Goal: Check status: Check status

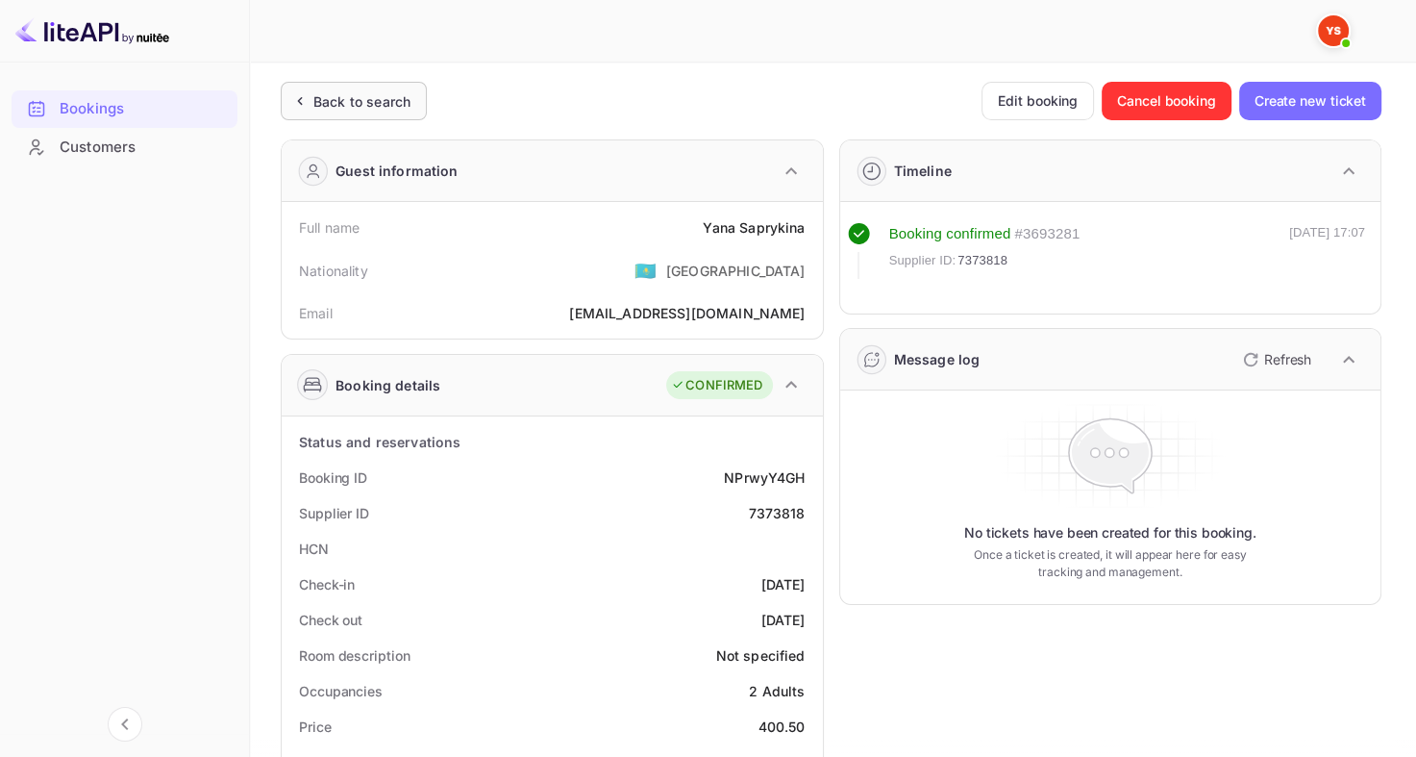
click at [340, 99] on div "Back to search" at bounding box center [361, 101] width 97 height 20
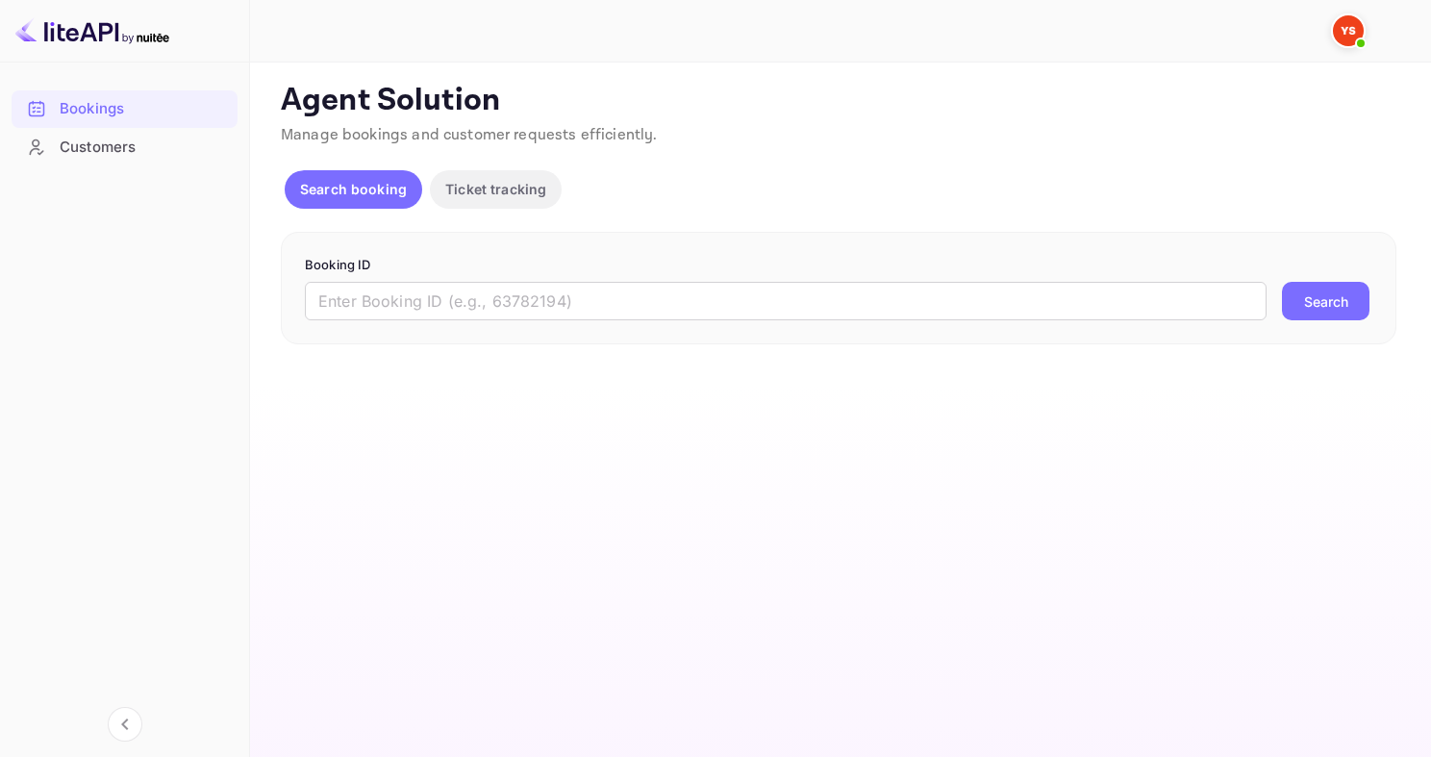
click at [465, 335] on div "Booking ID ​ Search" at bounding box center [838, 288] width 1115 height 113
click at [505, 301] on input "text" at bounding box center [785, 301] width 961 height 38
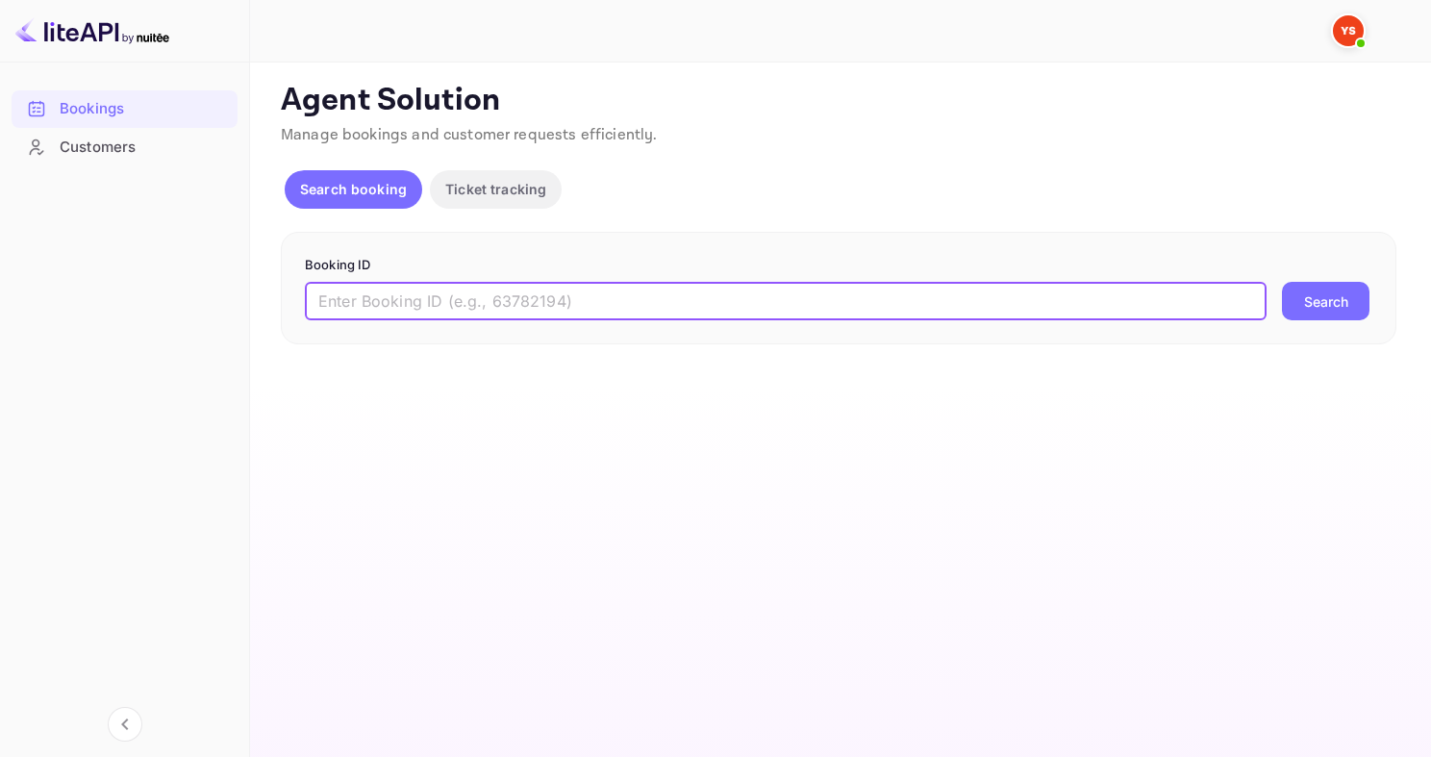
paste input "9417163"
type input "9417163"
click at [1282, 282] on button "Search" at bounding box center [1325, 301] width 87 height 38
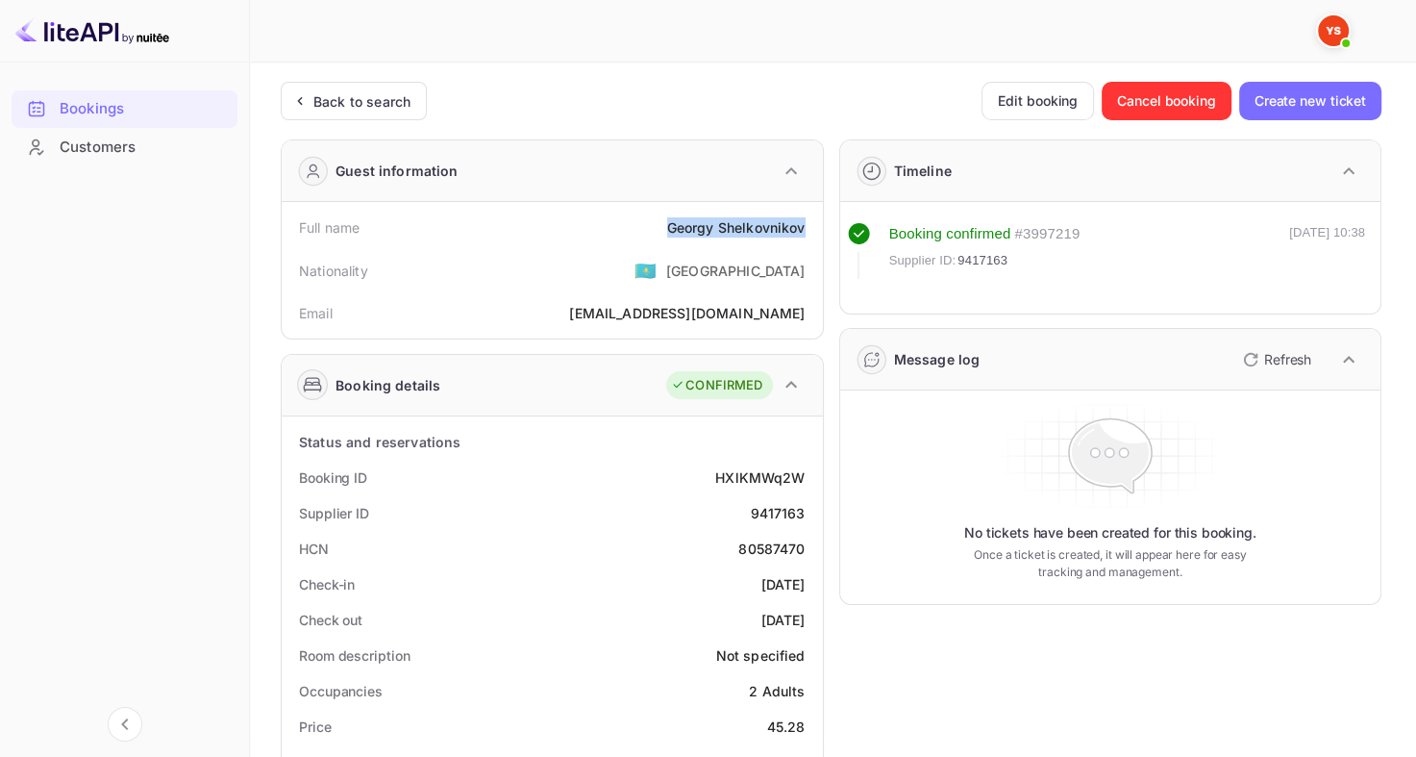
drag, startPoint x: 668, startPoint y: 226, endPoint x: 802, endPoint y: 224, distance: 133.7
click at [803, 225] on div "[PERSON_NAME]" at bounding box center [736, 227] width 138 height 20
copy div "[PERSON_NAME]"
drag, startPoint x: 758, startPoint y: 723, endPoint x: 804, endPoint y: 720, distance: 46.2
click at [804, 721] on div "Price 45.28" at bounding box center [552, 727] width 526 height 36
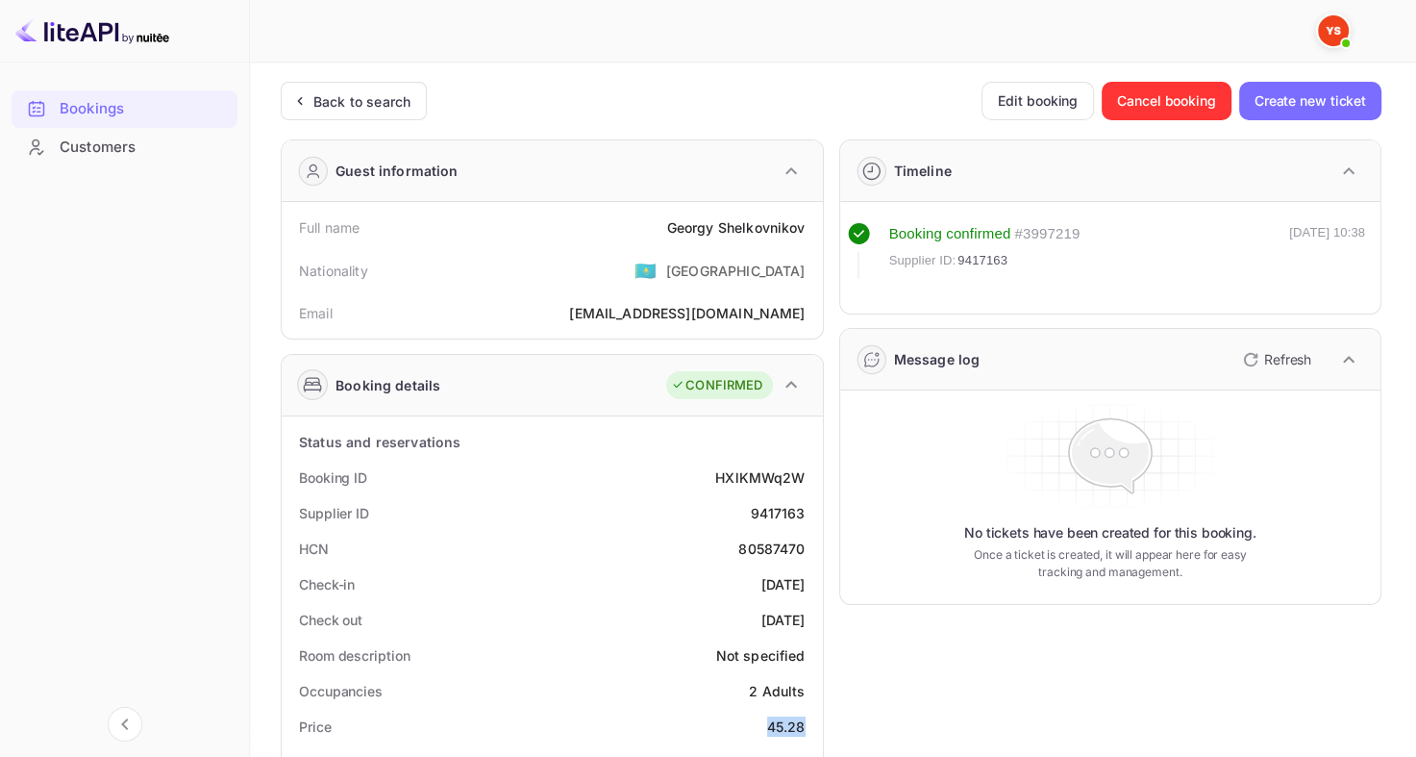
copy div "45.28"
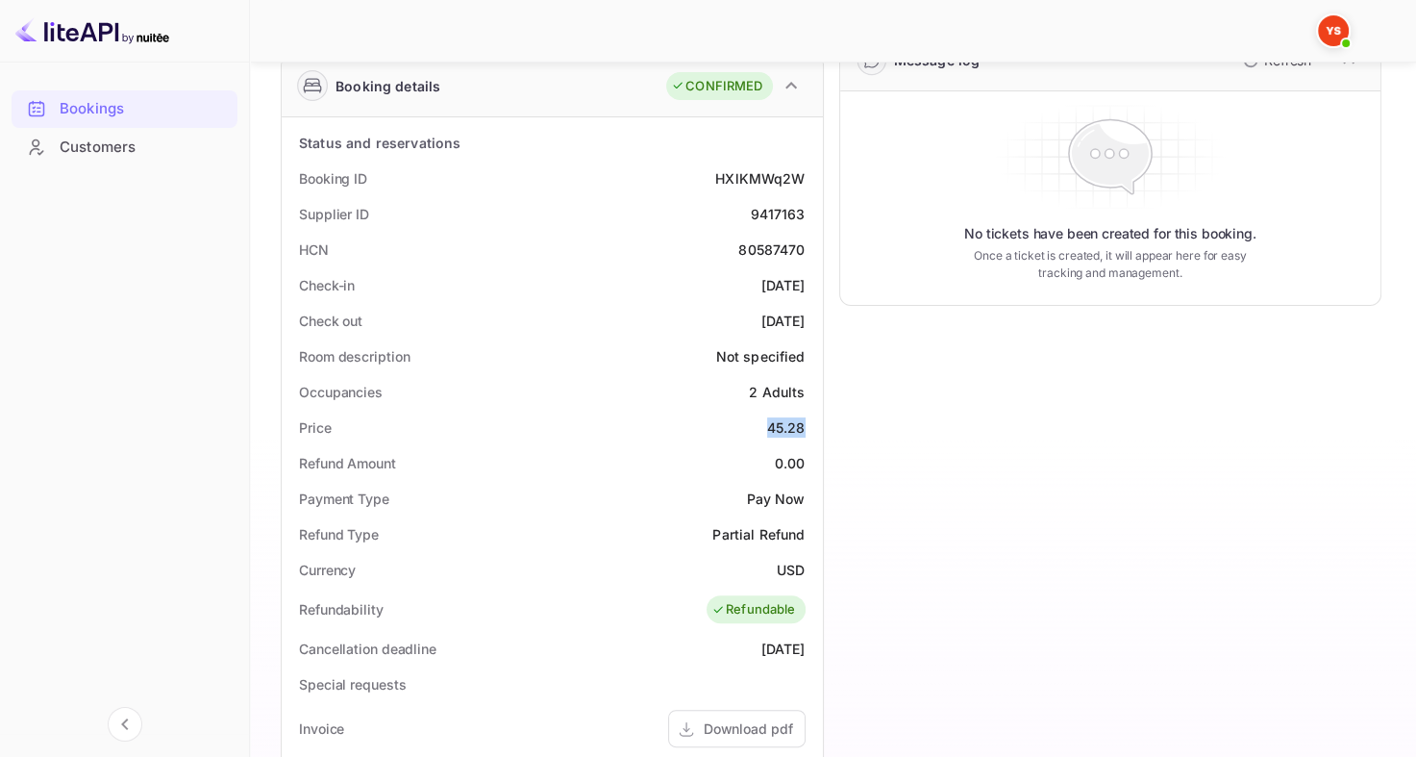
scroll to position [313, 0]
